Goal: Navigation & Orientation: Find specific page/section

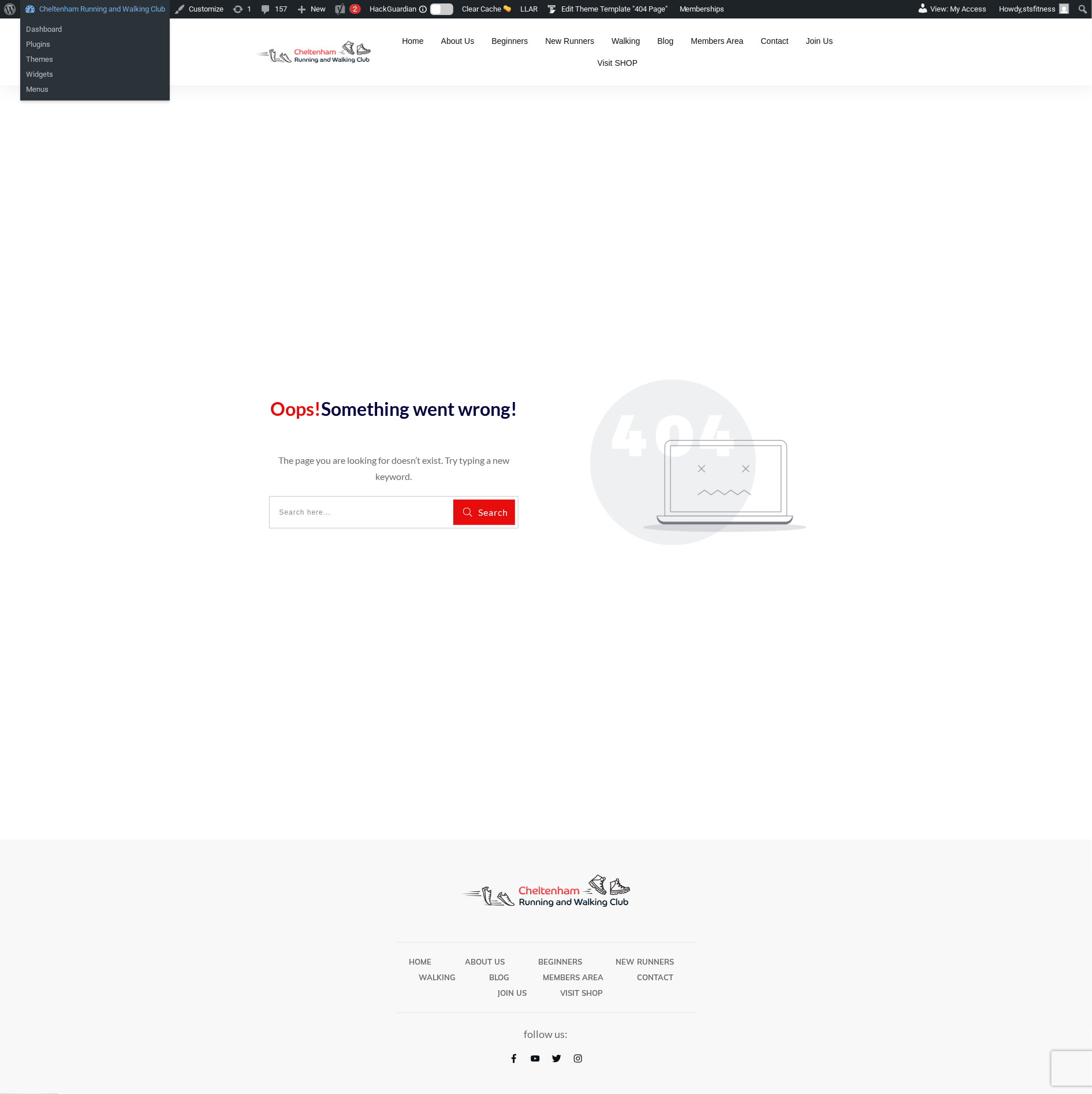
click at [112, 2] on link "Cheltenham Running and Walking Club" at bounding box center [95, 9] width 149 height 19
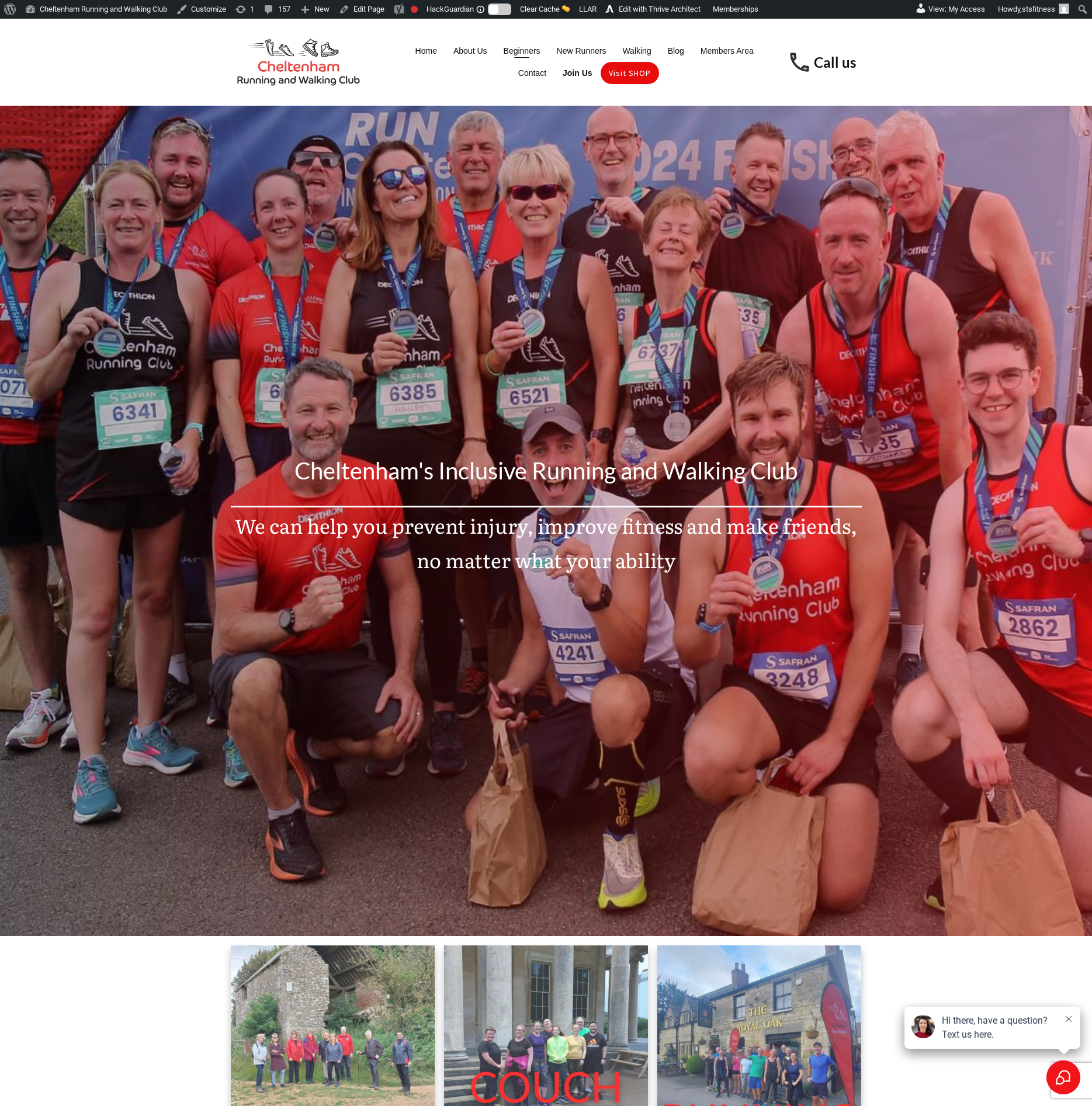
click at [521, 46] on span "Beginners" at bounding box center [521, 50] width 37 height 16
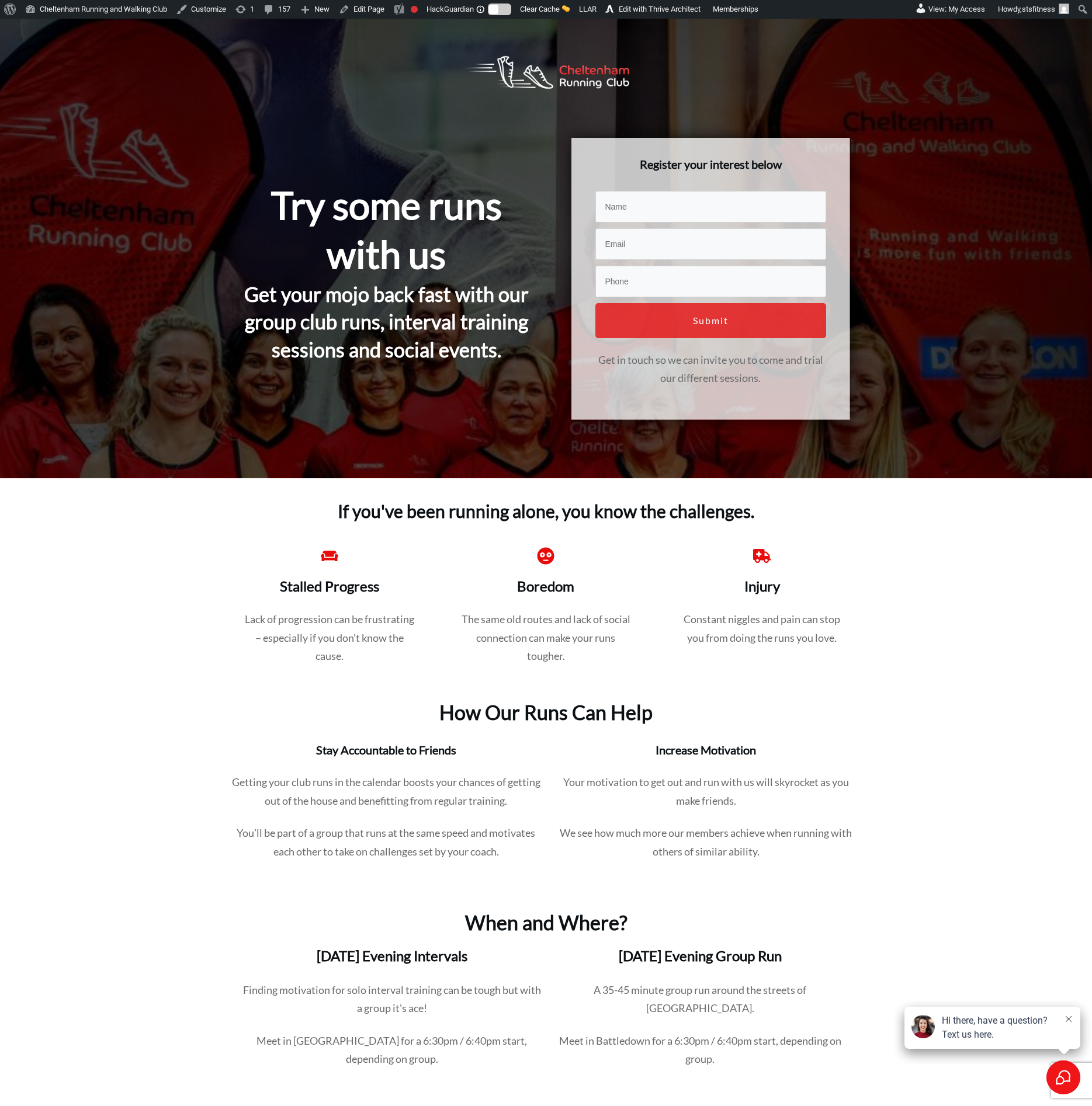
click at [571, 66] on img at bounding box center [546, 73] width 183 height 60
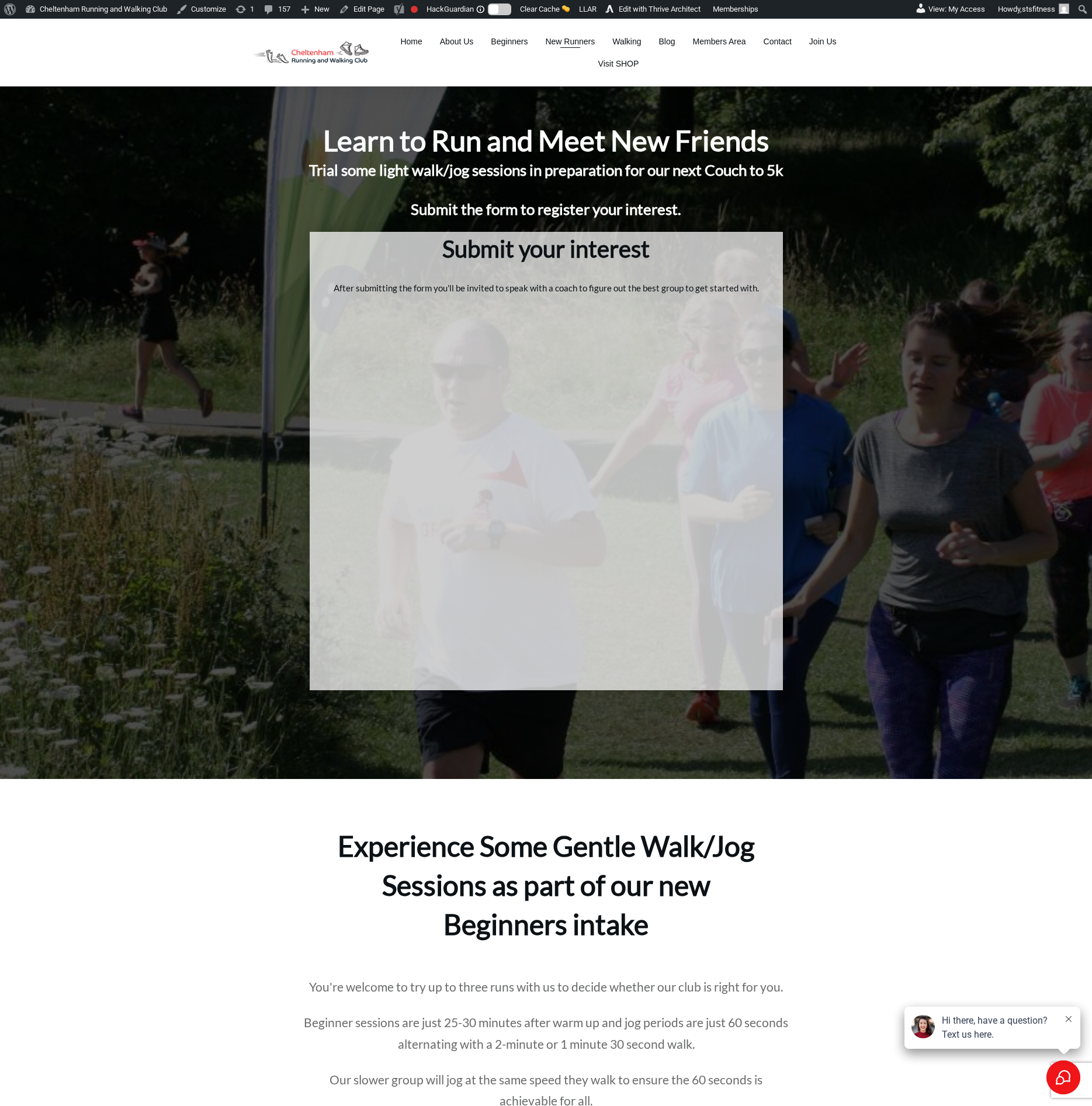
click at [565, 39] on span "New Runners" at bounding box center [570, 41] width 50 height 16
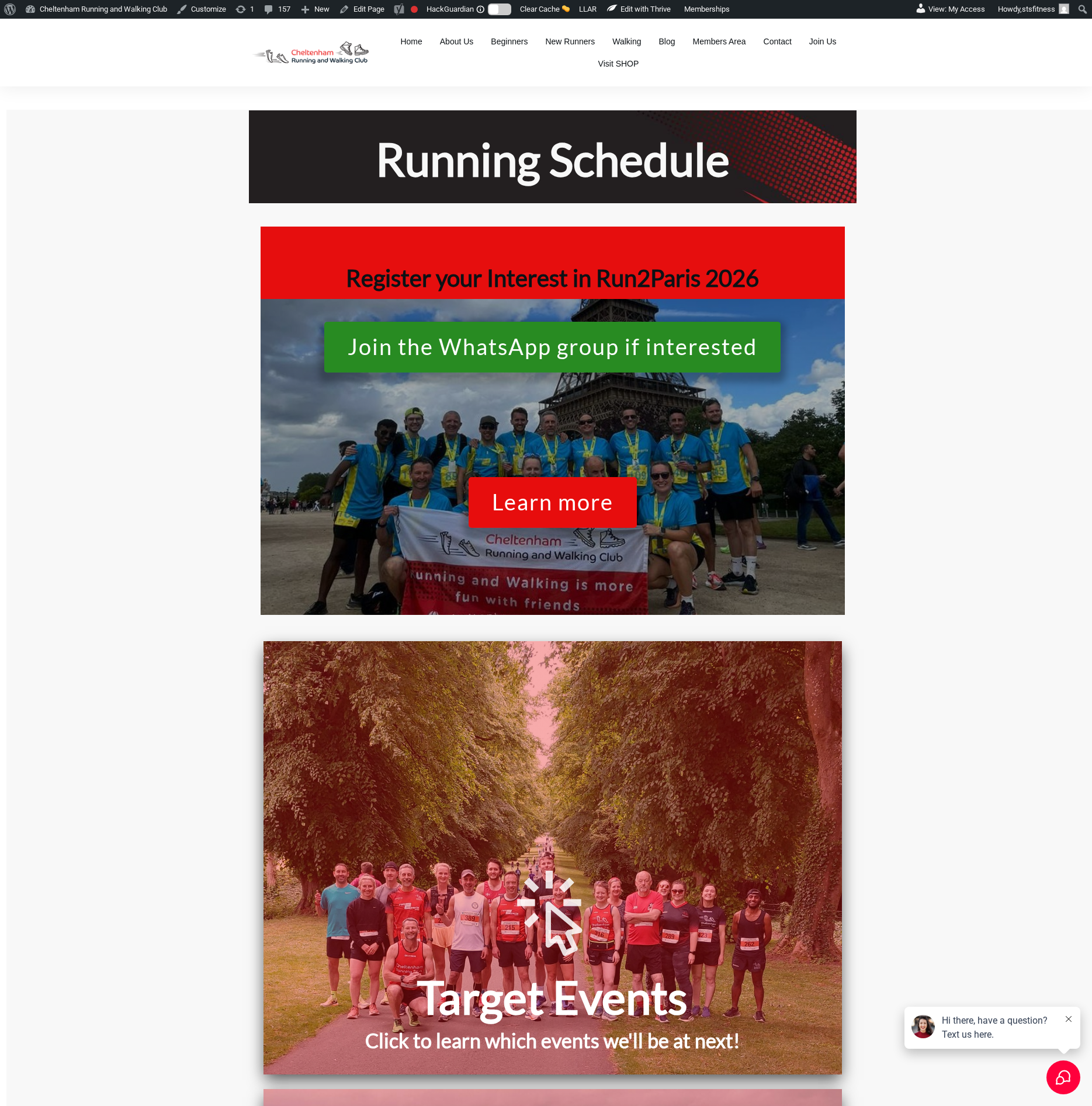
scroll to position [2013, 0]
